Goal: Task Accomplishment & Management: Complete application form

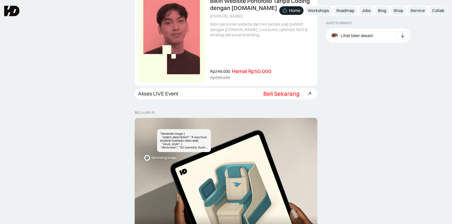
scroll to position [166, 0]
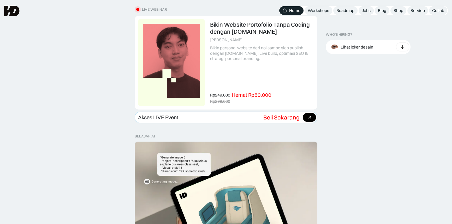
click at [308, 116] on icon at bounding box center [310, 118] width 8 height 8
click at [406, 49] on div at bounding box center [402, 47] width 13 height 9
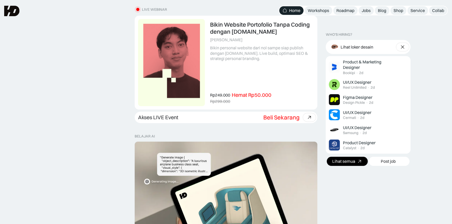
click at [353, 164] on link "Lihat semua" at bounding box center [347, 161] width 41 height 9
click at [404, 45] on img at bounding box center [402, 46] width 5 height 5
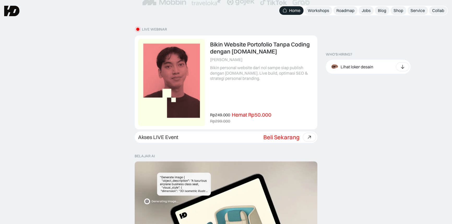
scroll to position [28, 0]
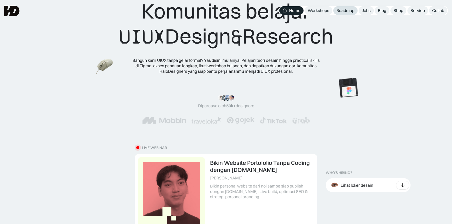
click at [343, 13] on link "Roadmap" at bounding box center [345, 10] width 24 height 9
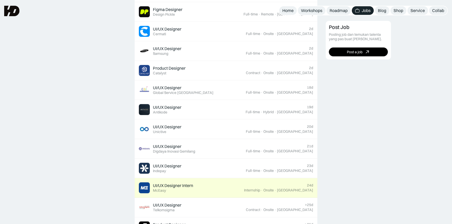
scroll to position [237, 0]
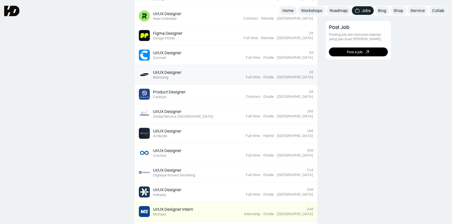
click at [244, 79] on div "UI/UX Designer Featured Samsung" at bounding box center [192, 74] width 107 height 11
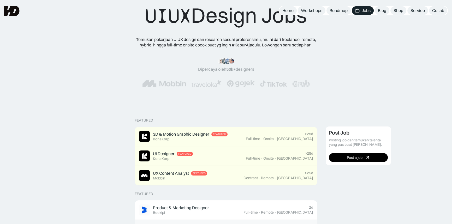
scroll to position [0, 0]
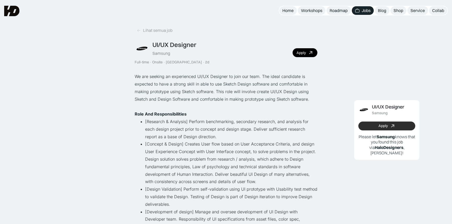
click at [397, 123] on link "Apply" at bounding box center [386, 126] width 57 height 9
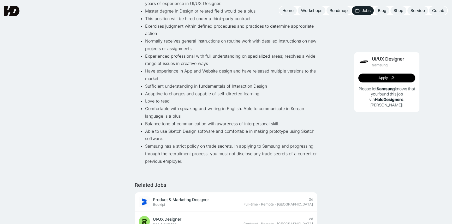
scroll to position [95, 0]
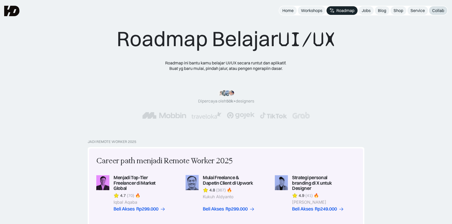
click at [431, 9] on link "Collab" at bounding box center [438, 10] width 18 height 9
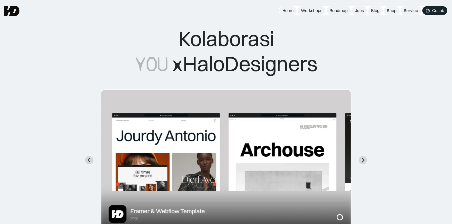
scroll to position [71, 0]
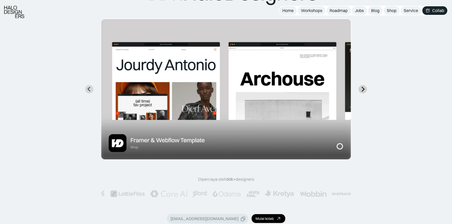
click at [365, 88] on button "Next slide" at bounding box center [362, 89] width 8 height 8
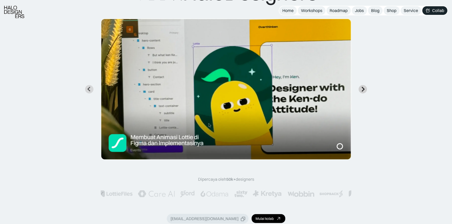
click at [365, 88] on button "Next slide" at bounding box center [362, 89] width 8 height 8
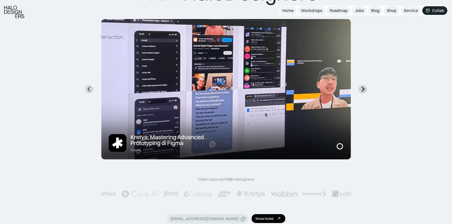
click at [365, 88] on button "Next slide" at bounding box center [362, 89] width 8 height 8
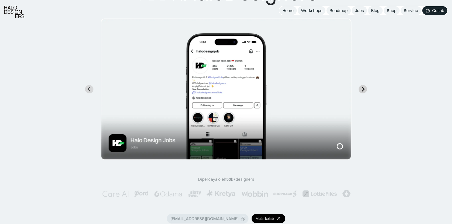
click at [365, 88] on button "Next slide" at bounding box center [362, 89] width 8 height 8
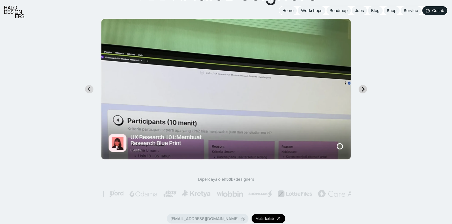
click at [365, 88] on button "Next slide" at bounding box center [362, 89] width 8 height 8
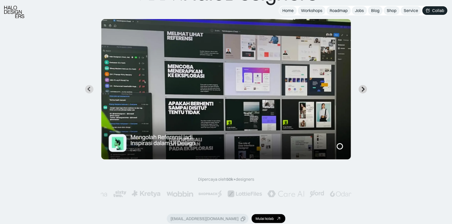
click at [365, 88] on button "Next slide" at bounding box center [362, 89] width 8 height 8
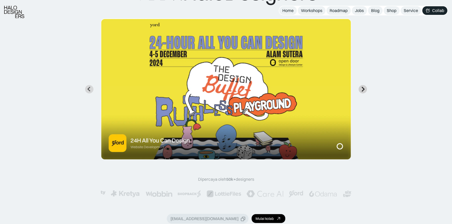
click at [365, 88] on button "Go to first slide" at bounding box center [362, 89] width 8 height 8
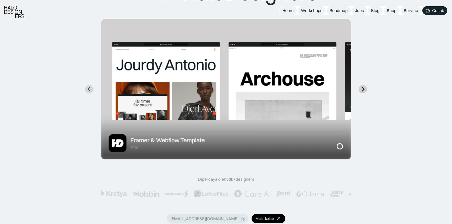
click at [365, 88] on button "Next slide" at bounding box center [362, 89] width 8 height 8
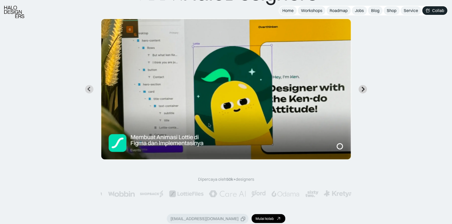
scroll to position [47, 0]
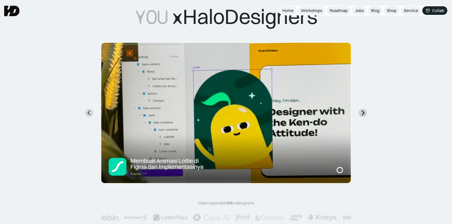
click at [364, 109] on button "Next slide" at bounding box center [362, 113] width 8 height 8
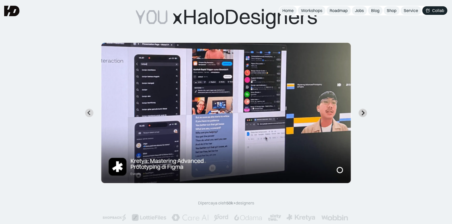
click at [364, 109] on button "Next slide" at bounding box center [362, 113] width 8 height 8
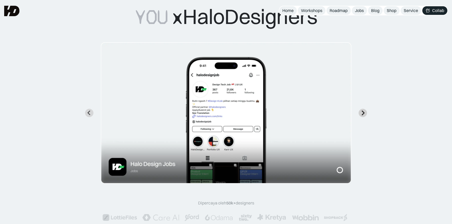
click at [364, 109] on button "Next slide" at bounding box center [362, 113] width 8 height 8
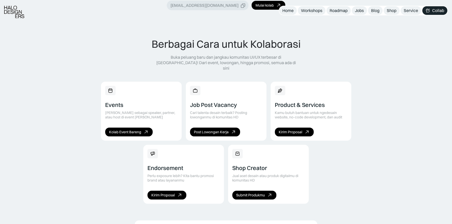
scroll to position [332, 0]
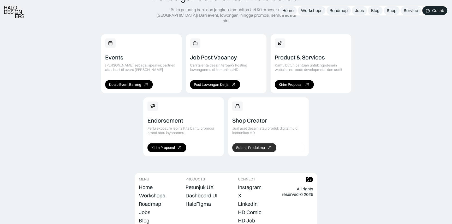
click at [276, 143] on link "Submit Produkmu" at bounding box center [254, 147] width 44 height 9
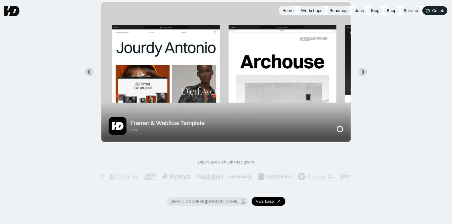
scroll to position [0, 0]
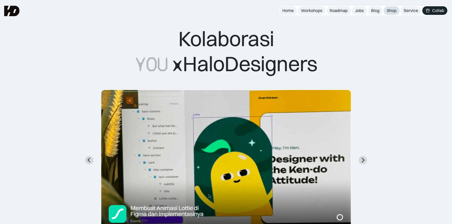
click at [390, 9] on div "Shop" at bounding box center [392, 10] width 10 height 5
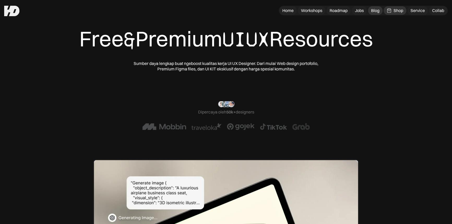
click at [376, 11] on div "Blog" at bounding box center [375, 10] width 8 height 5
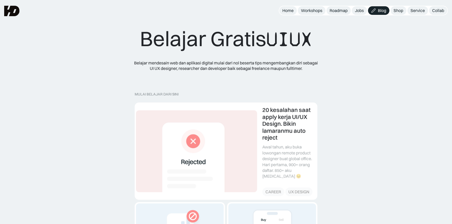
click at [355, 11] on div "Jobs" at bounding box center [359, 10] width 9 height 5
click at [181, 142] on link at bounding box center [226, 151] width 182 height 97
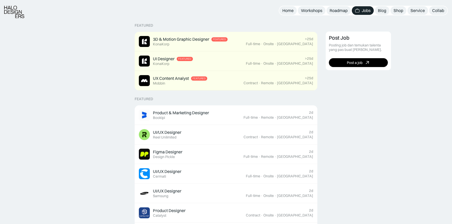
scroll to position [142, 0]
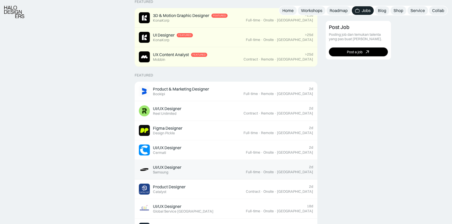
click at [267, 163] on link "UI/UX Designer Featured Samsung 2d Full-time · Onsite · Jakarta" at bounding box center [226, 170] width 183 height 20
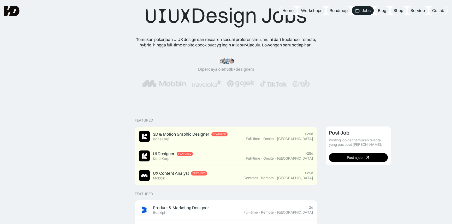
scroll to position [0, 0]
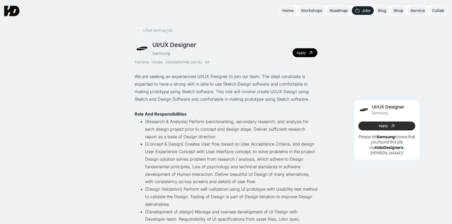
click at [396, 125] on link "Apply" at bounding box center [386, 126] width 57 height 9
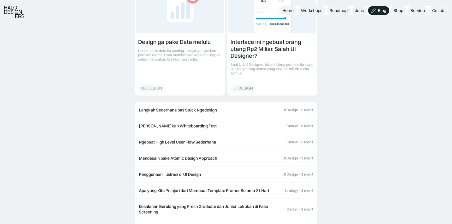
scroll to position [1044, 0]
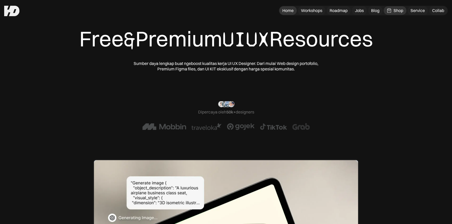
click at [285, 13] on div "Home" at bounding box center [287, 10] width 11 height 5
